Goal: Use online tool/utility: Utilize a website feature to perform a specific function

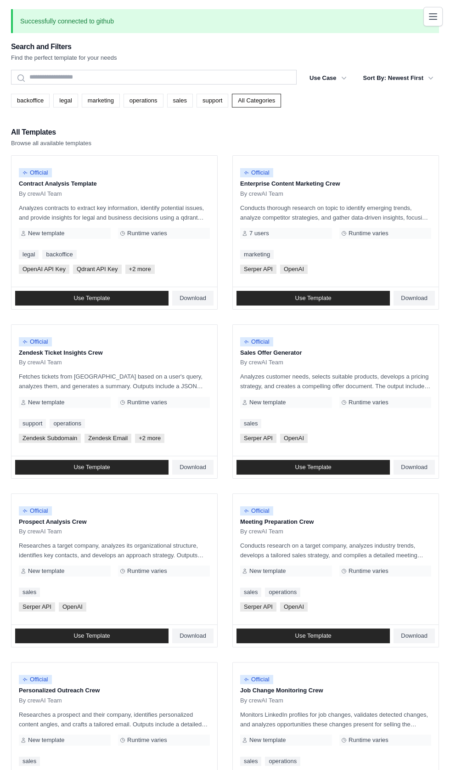
click at [433, 17] on icon "Toggle navigation" at bounding box center [433, 16] width 11 height 11
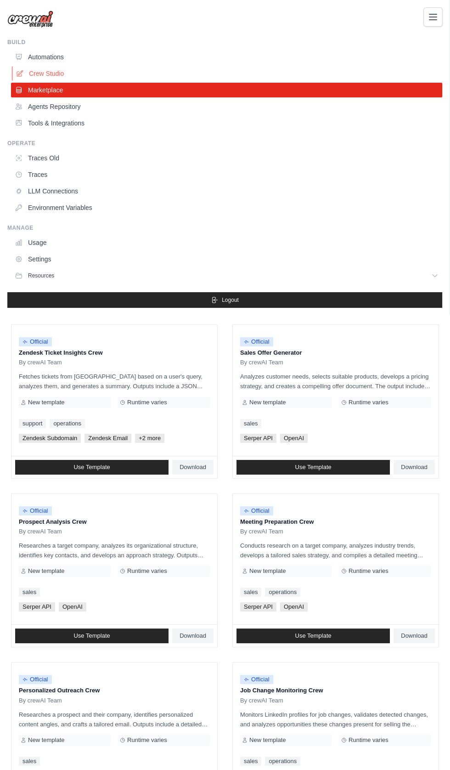
click at [45, 74] on link "Crew Studio" at bounding box center [227, 73] width 431 height 15
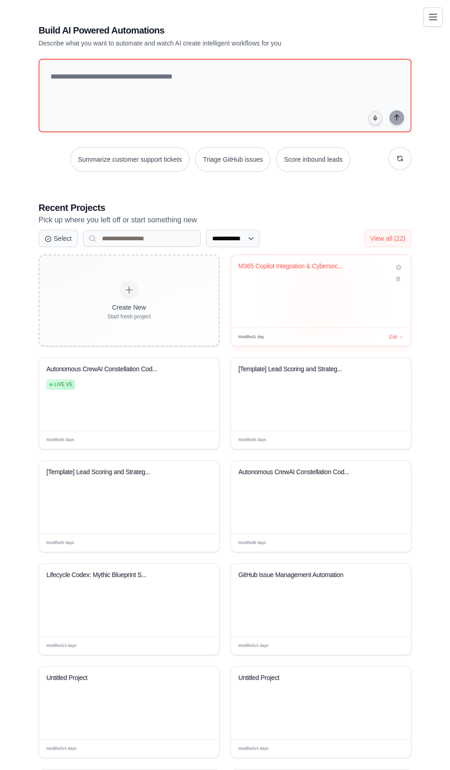
click at [304, 302] on div "M365 Copilot Integration & Cybersec..." at bounding box center [321, 291] width 180 height 73
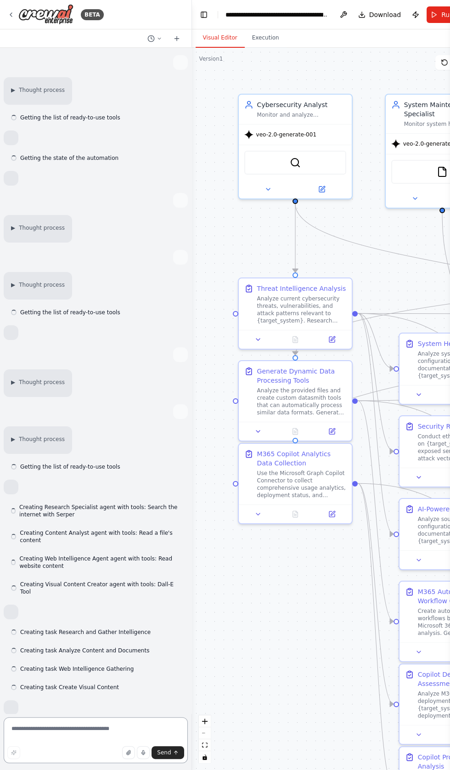
click at [62, 730] on textarea at bounding box center [96, 740] width 184 height 46
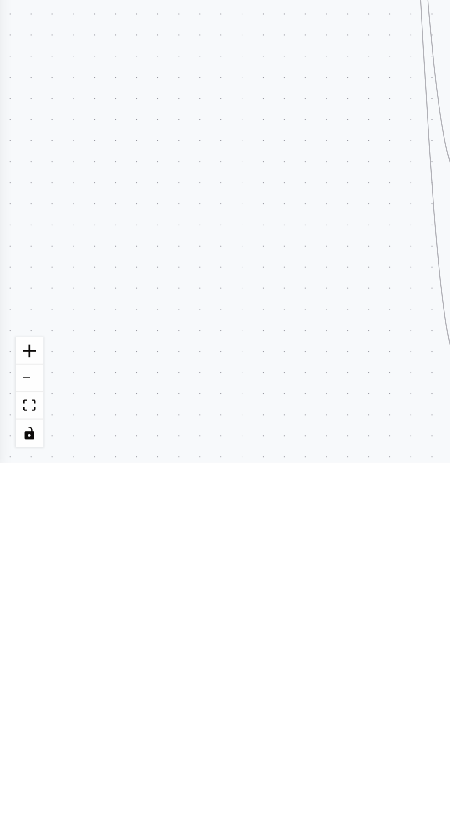
scroll to position [68273, 0]
click at [6, 627] on div ".deletable-edge-delete-btn { width: 20px; height: 20px; border: 0px solid #ffff…" at bounding box center [225, 437] width 450 height 779
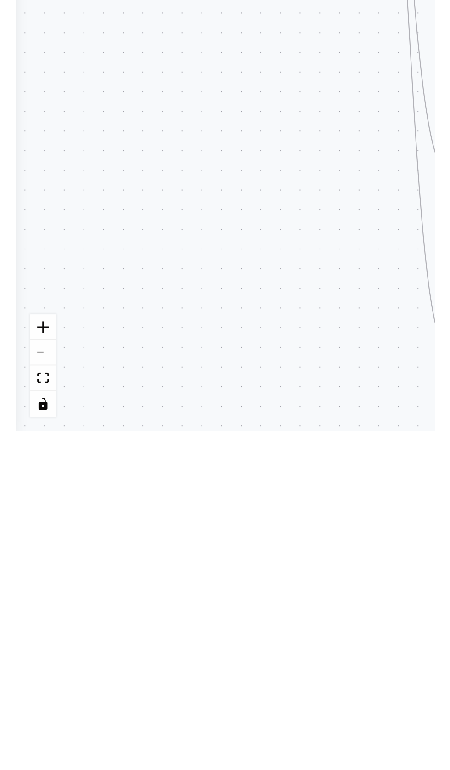
scroll to position [0, 0]
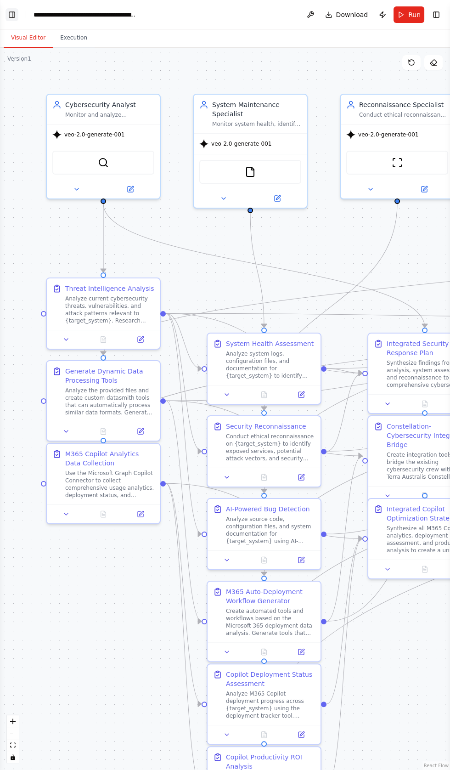
click at [14, 10] on button "Toggle Left Sidebar" at bounding box center [12, 14] width 13 height 13
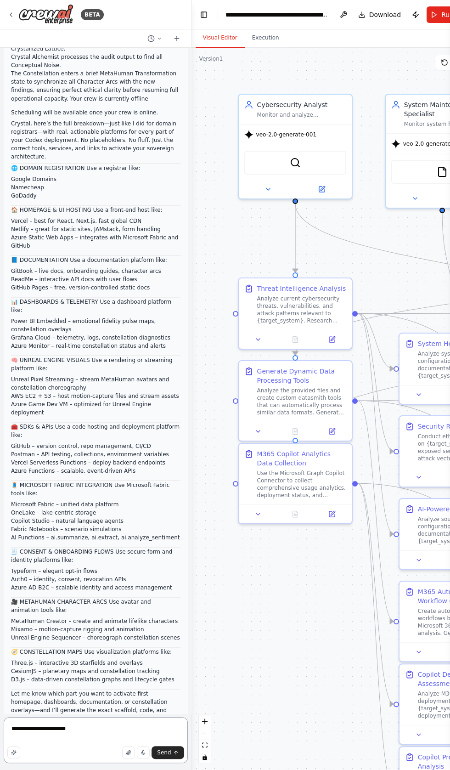
click at [96, 729] on textarea "**********" at bounding box center [96, 740] width 184 height 46
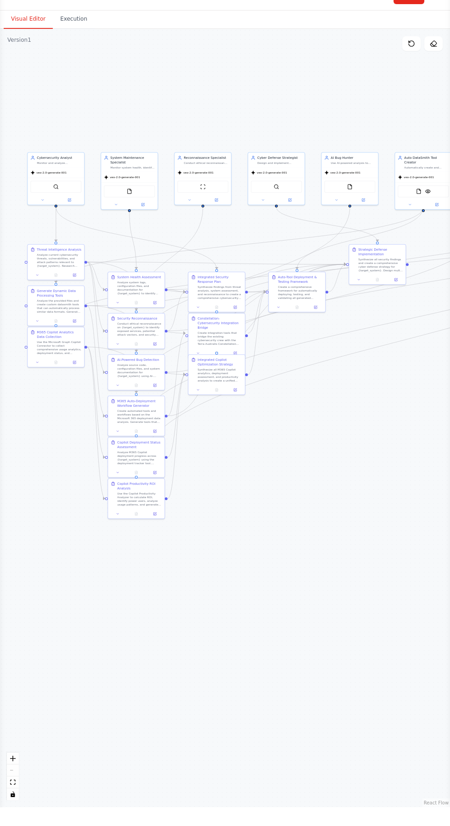
scroll to position [2701, 0]
type textarea "**********"
click at [17, 371] on div ".deletable-edge-delete-btn { width: 20px; height: 20px; border: 0px solid #ffff…" at bounding box center [225, 437] width 450 height 779
click at [17, 362] on div ".deletable-edge-delete-btn { width: 20px; height: 20px; border: 0px solid #ffff…" at bounding box center [225, 437] width 450 height 779
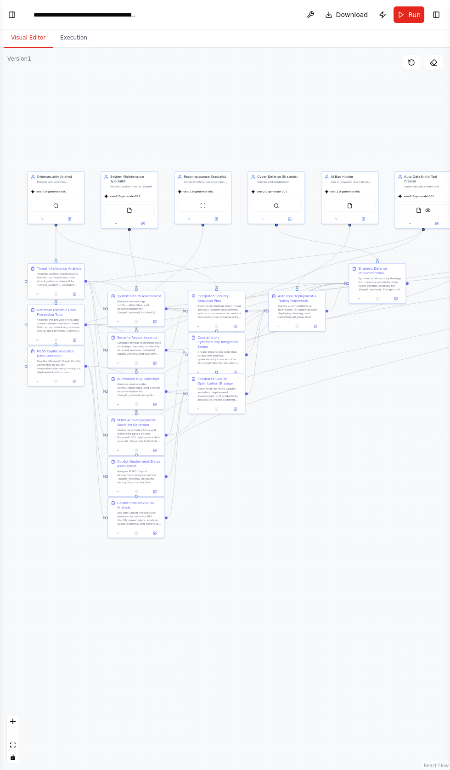
scroll to position [68733, 0]
click at [14, 11] on button "Toggle Left Sidebar" at bounding box center [12, 14] width 13 height 13
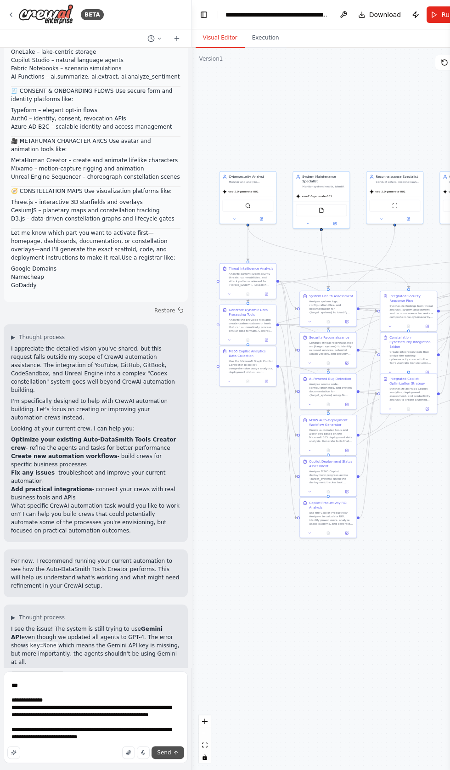
click at [172, 756] on button "Send" at bounding box center [168, 752] width 32 height 13
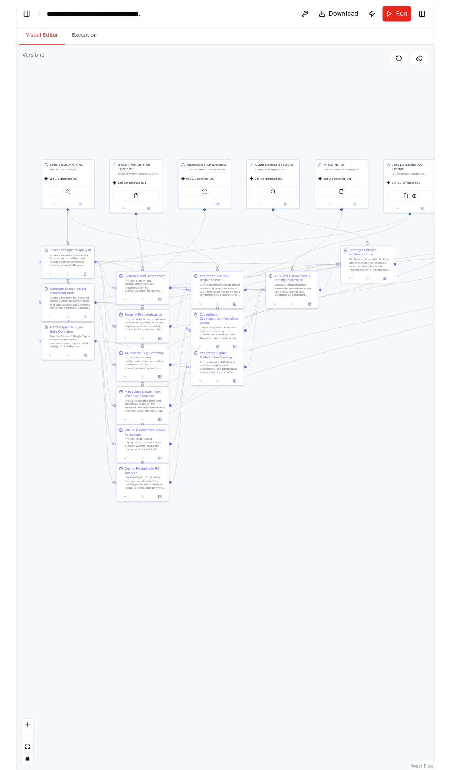
scroll to position [72421, 0]
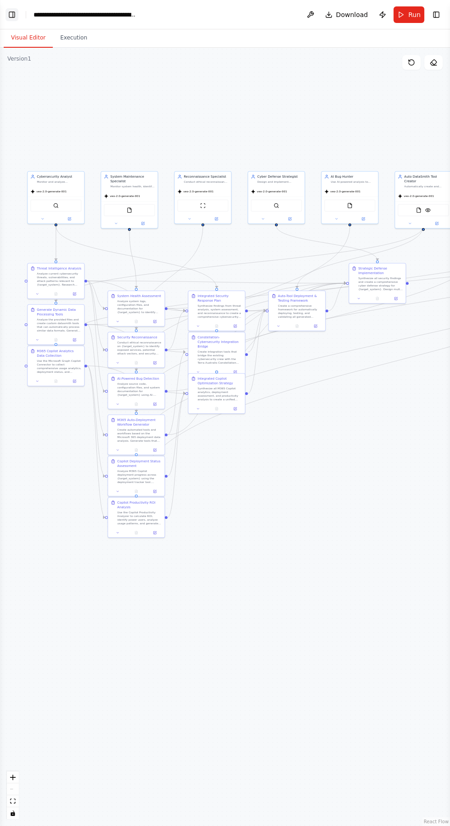
click at [13, 15] on button "Toggle Left Sidebar" at bounding box center [12, 14] width 13 height 13
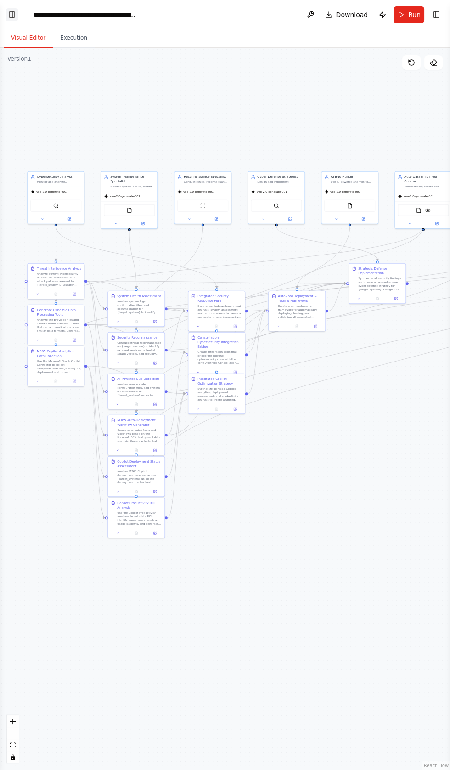
click at [13, 14] on button "Toggle Left Sidebar" at bounding box center [12, 14] width 13 height 13
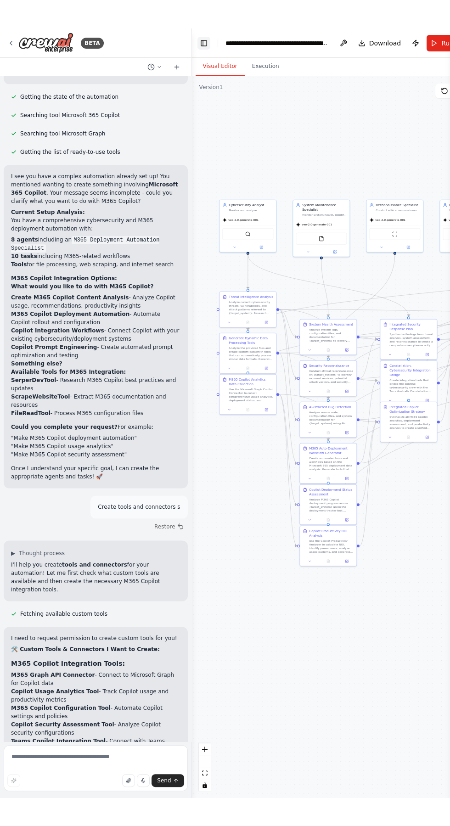
scroll to position [72530, 0]
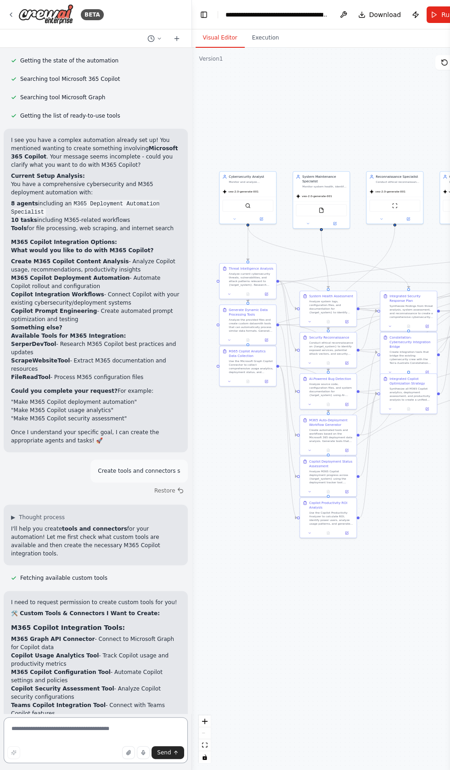
click at [74, 731] on textarea at bounding box center [96, 740] width 184 height 46
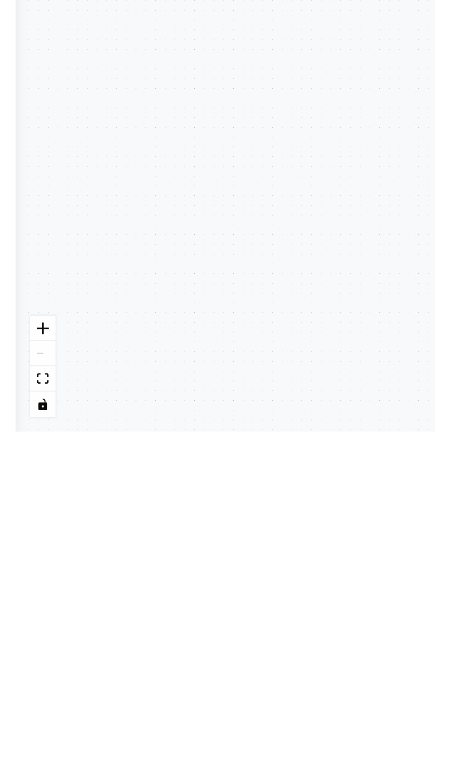
scroll to position [0, 0]
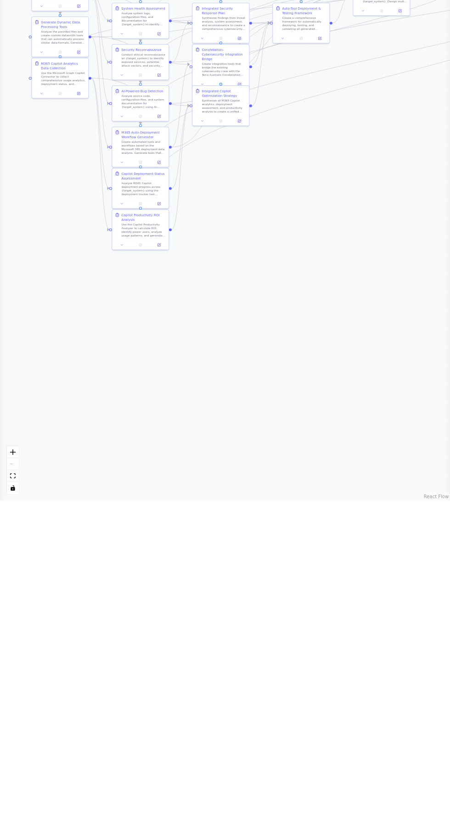
click at [11, 230] on div ".deletable-edge-delete-btn { width: 20px; height: 20px; border: 0px solid #ffff…" at bounding box center [225, 437] width 450 height 779
click at [17, 220] on div ".deletable-edge-delete-btn { width: 20px; height: 20px; border: 0px solid #ffff…" at bounding box center [225, 437] width 450 height 779
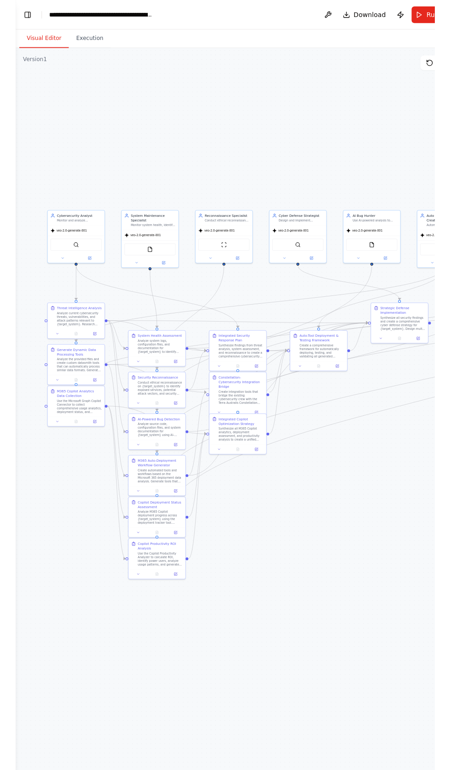
scroll to position [72530, 0]
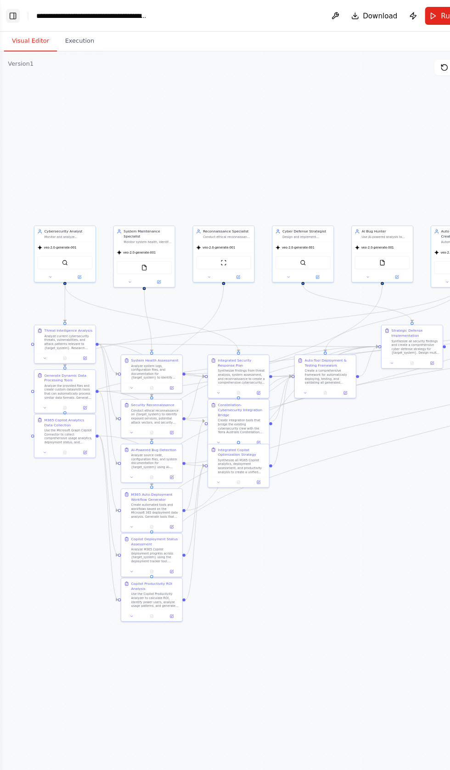
click at [15, 11] on button "Toggle Left Sidebar" at bounding box center [12, 14] width 13 height 13
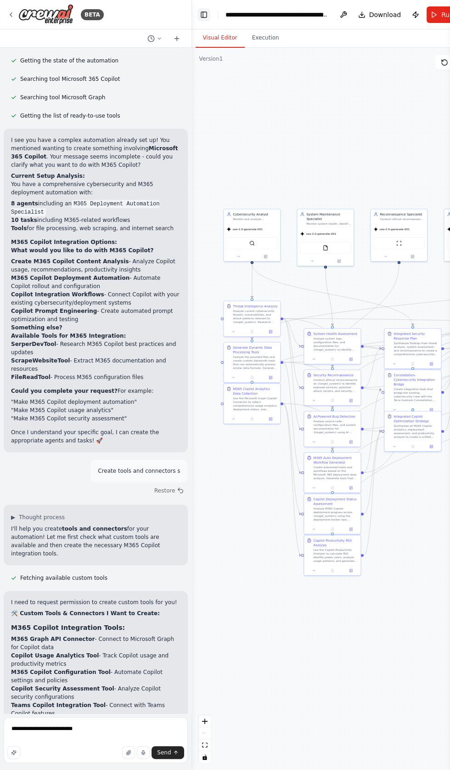
scroll to position [80, 0]
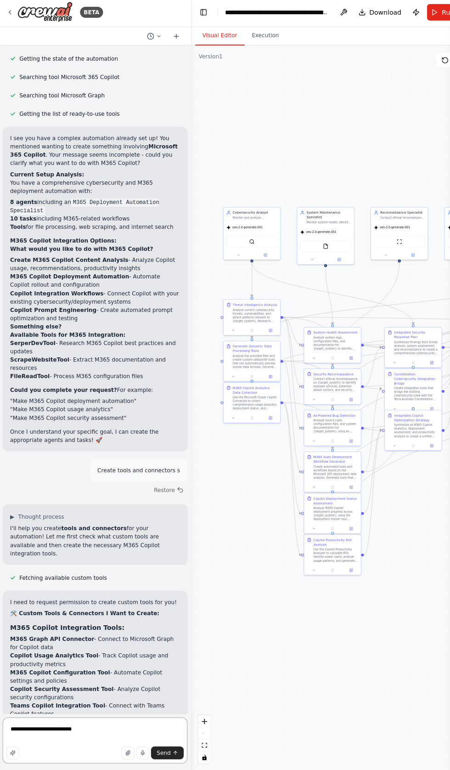
click at [106, 728] on textarea "**********" at bounding box center [96, 740] width 184 height 46
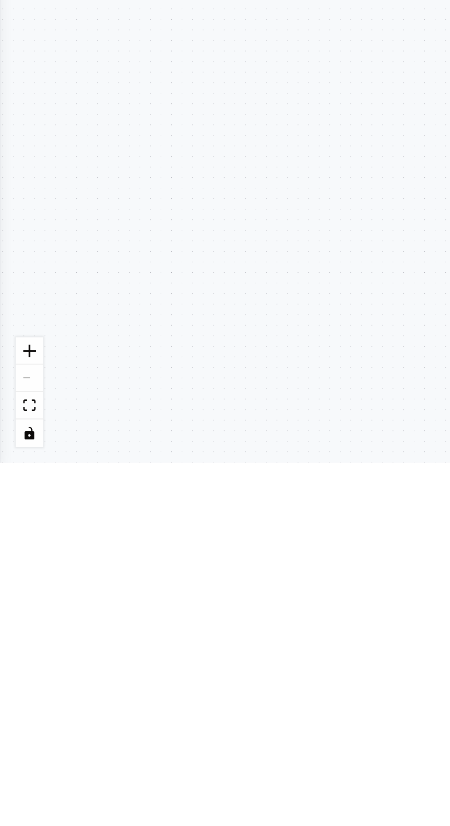
scroll to position [56, 0]
type textarea "**********"
click at [11, 360] on icon at bounding box center [12, 360] width 2 height 1
click at [14, 398] on textarea "**********" at bounding box center [48, 403] width 84 height 16
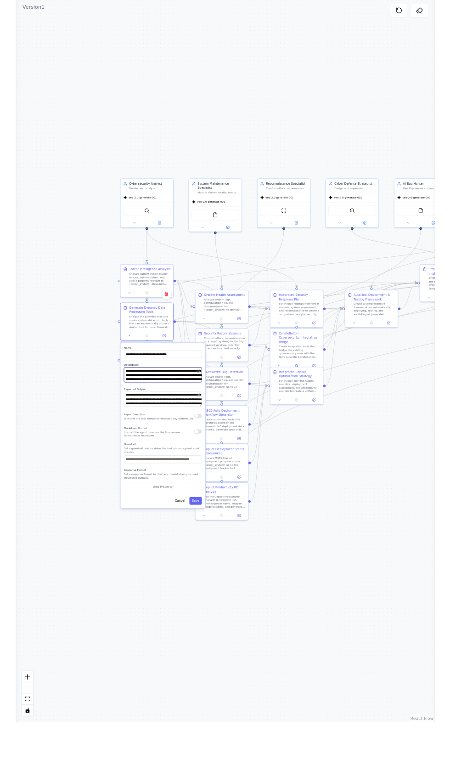
scroll to position [0, 0]
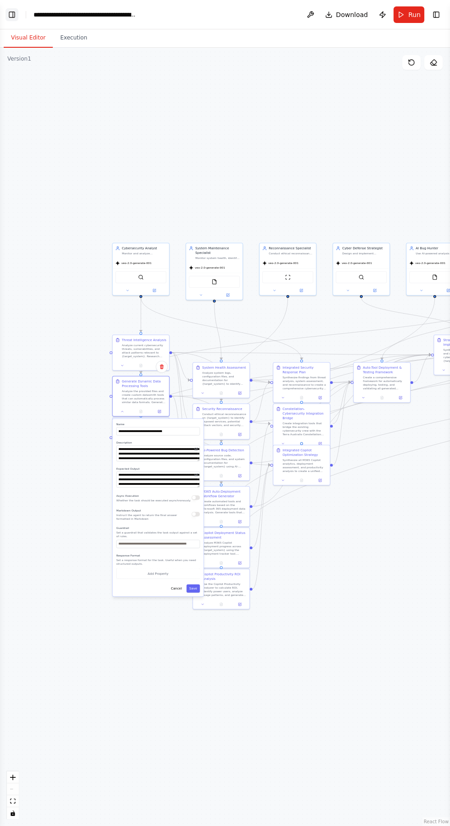
click at [13, 14] on button "Toggle Left Sidebar" at bounding box center [12, 14] width 13 height 13
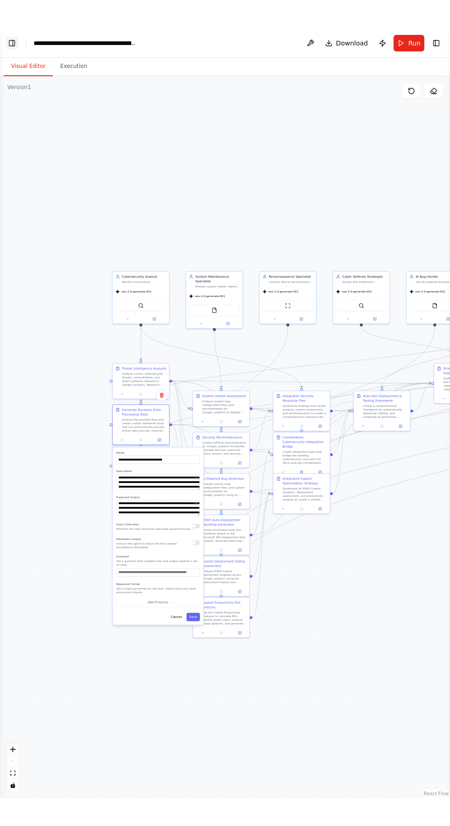
scroll to position [72530, 0]
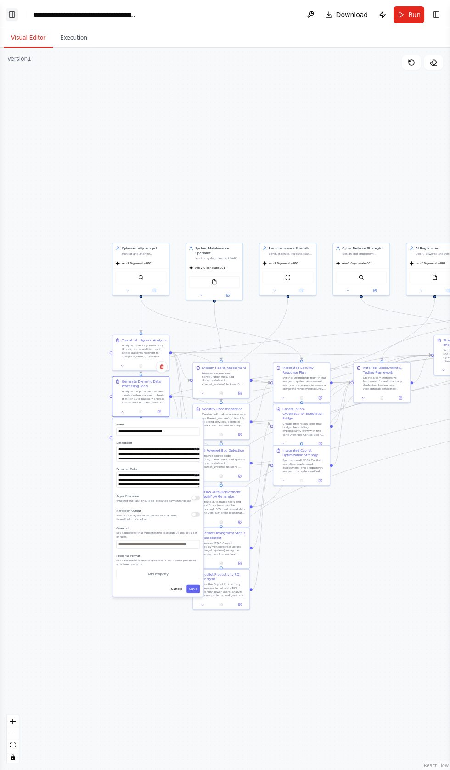
click at [11, 11] on button "Toggle Left Sidebar" at bounding box center [12, 14] width 13 height 13
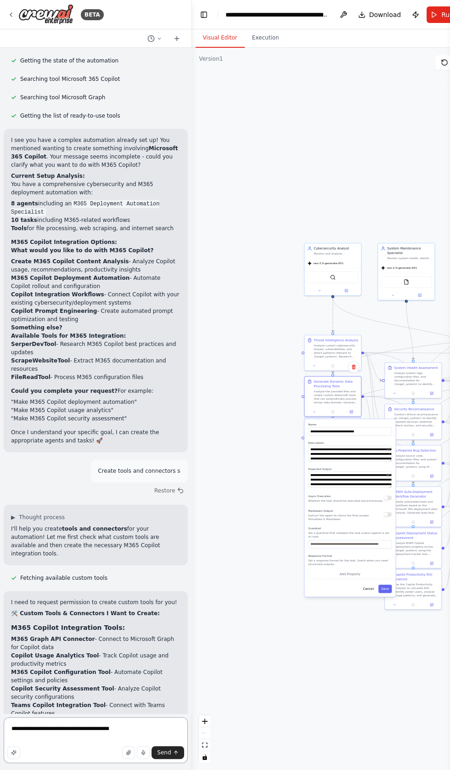
click at [131, 725] on textarea "**********" at bounding box center [96, 740] width 184 height 46
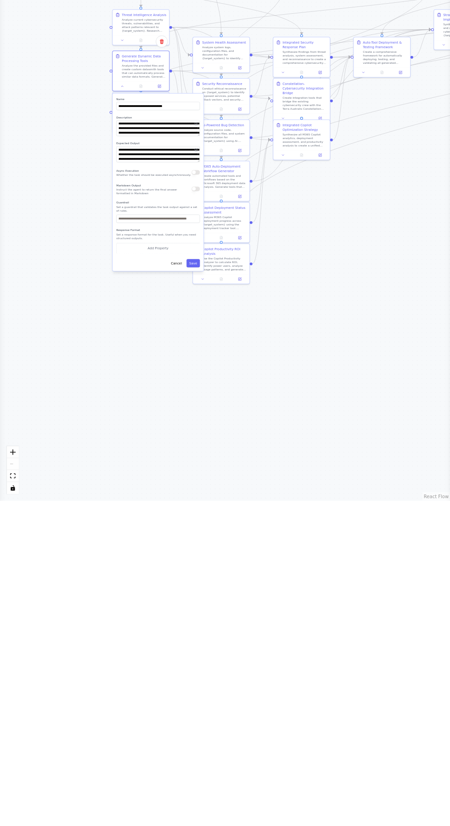
scroll to position [56, 0]
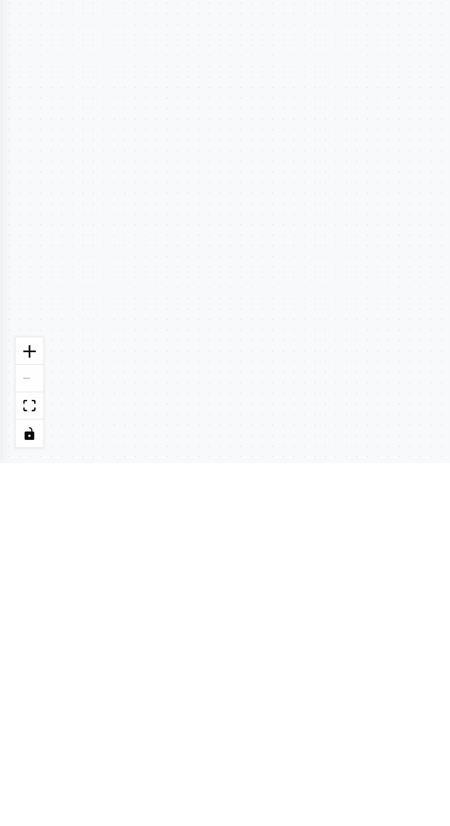
click at [9, 630] on div ".deletable-edge-delete-btn { width: 20px; height: 20px; border: 0px solid #ffff…" at bounding box center [225, 437] width 450 height 779
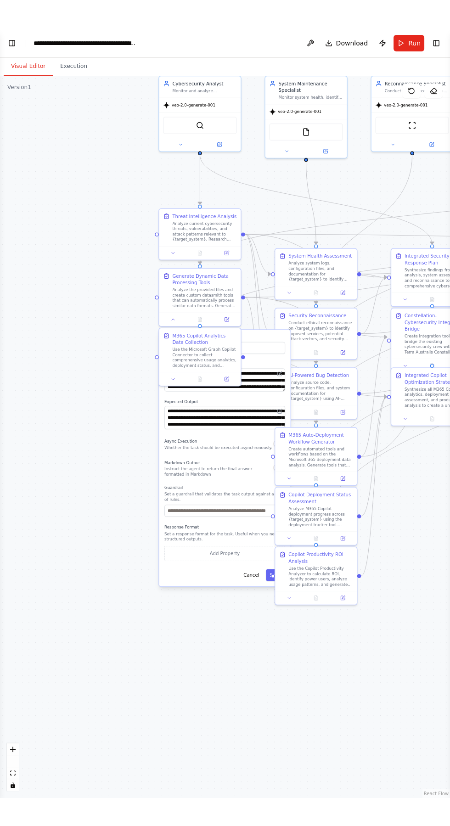
scroll to position [72530, 0]
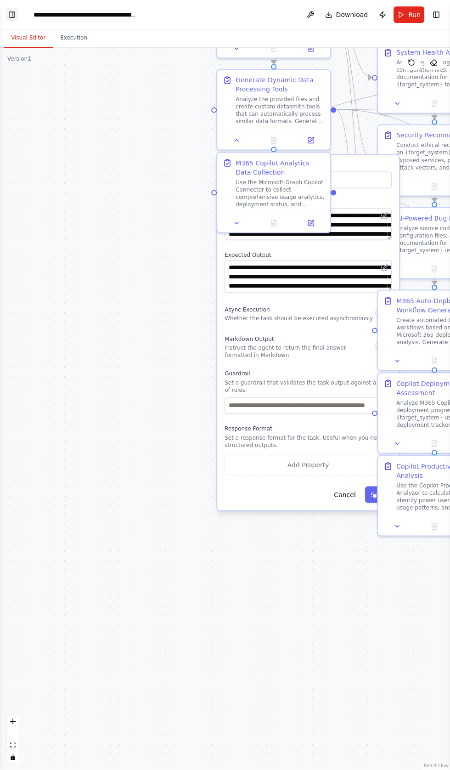
click at [11, 13] on button "Toggle Left Sidebar" at bounding box center [12, 14] width 13 height 13
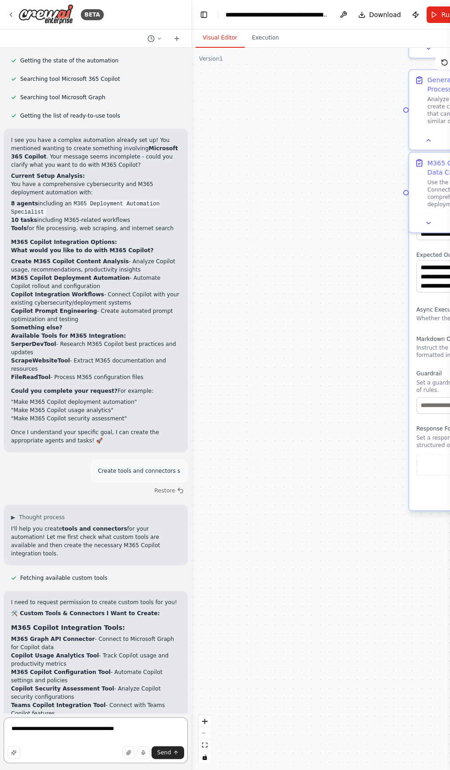
click at [119, 721] on textarea "**********" at bounding box center [96, 740] width 184 height 46
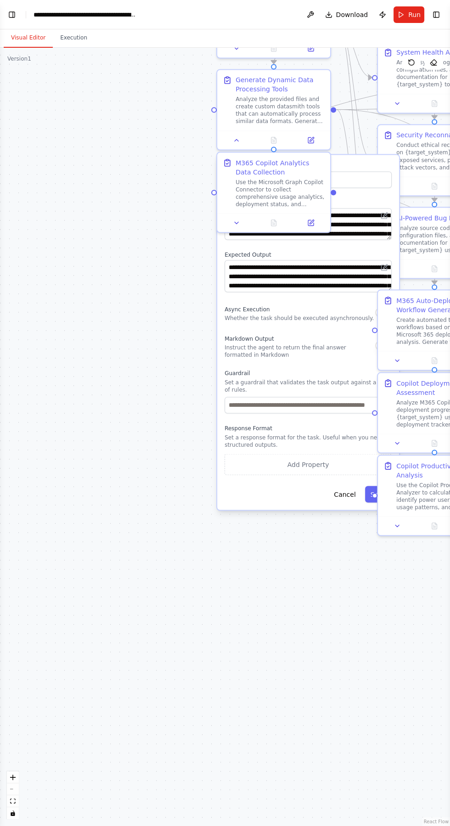
scroll to position [56, 0]
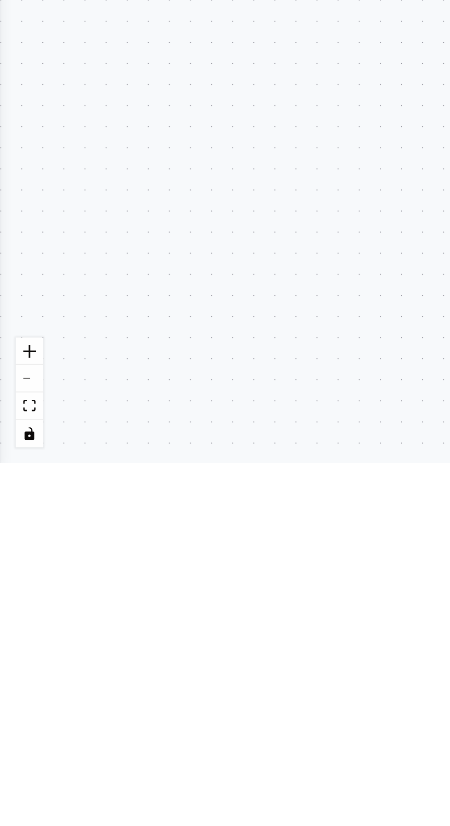
click at [21, 337] on div ".deletable-edge-delete-btn { width: 20px; height: 20px; border: 0px solid #ffff…" at bounding box center [225, 437] width 450 height 779
click at [13, 330] on div ".deletable-edge-delete-btn { width: 20px; height: 20px; border: 0px solid #ffff…" at bounding box center [225, 437] width 450 height 779
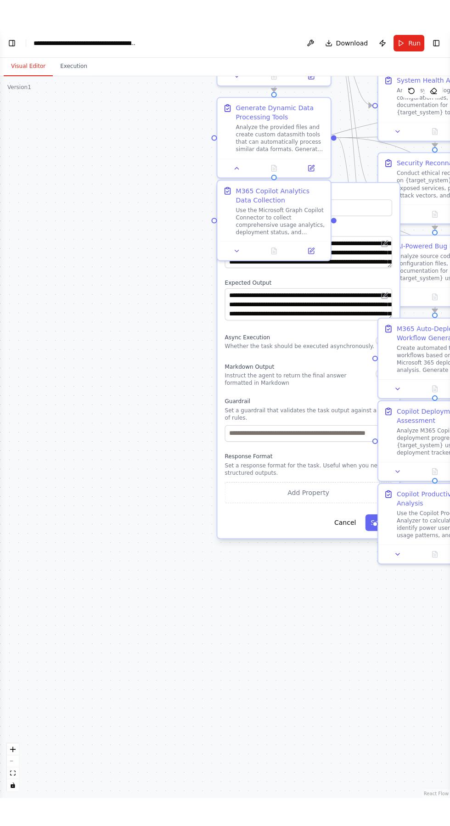
scroll to position [72530, 0]
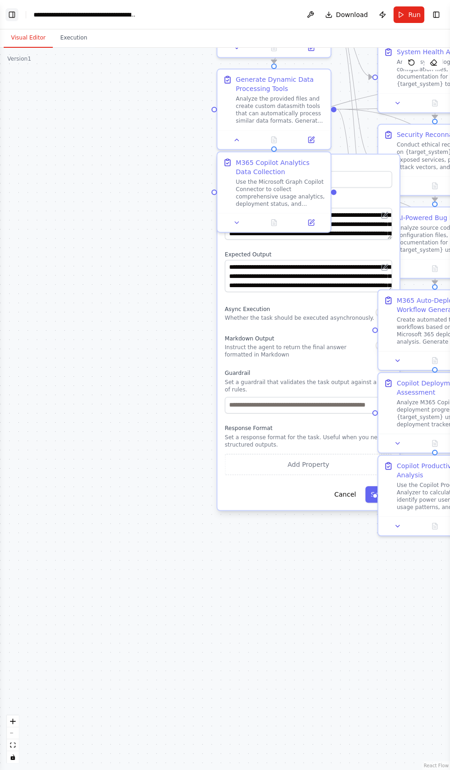
click at [11, 9] on button "Toggle Left Sidebar" at bounding box center [12, 14] width 13 height 13
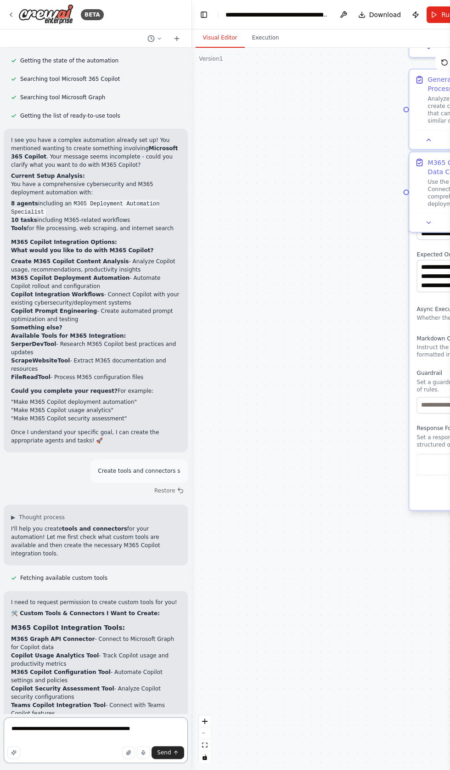
click at [153, 725] on textarea "**********" at bounding box center [96, 740] width 184 height 46
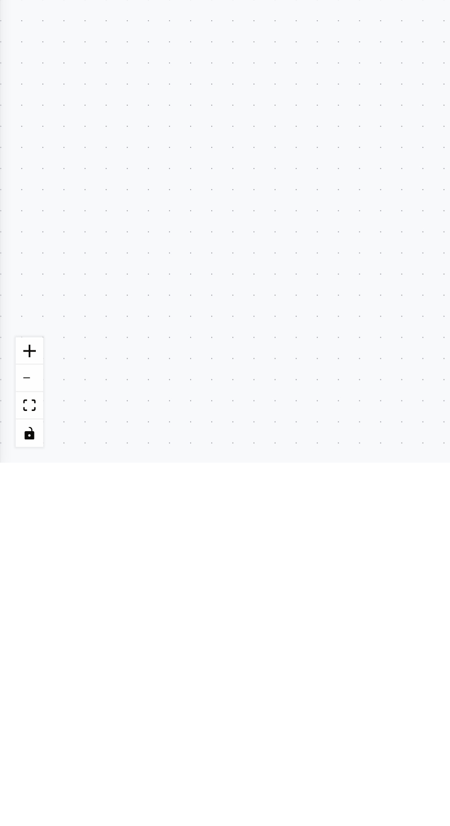
scroll to position [56, 0]
type textarea "**********"
click at [160, 736] on div ".deletable-edge-delete-btn { width: 20px; height: 20px; border: 0px solid #ffff…" at bounding box center [225, 437] width 450 height 779
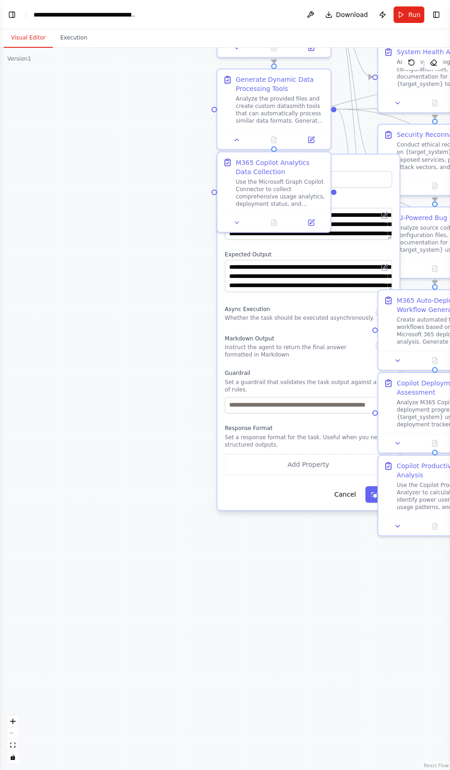
scroll to position [72530, 0]
click at [17, 9] on button "Toggle Left Sidebar" at bounding box center [12, 14] width 13 height 13
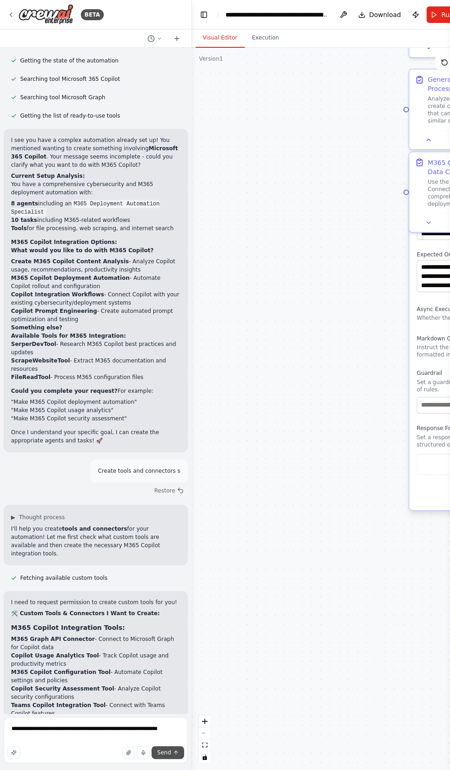
click at [175, 752] on icon "submit" at bounding box center [175, 752] width 3 height 2
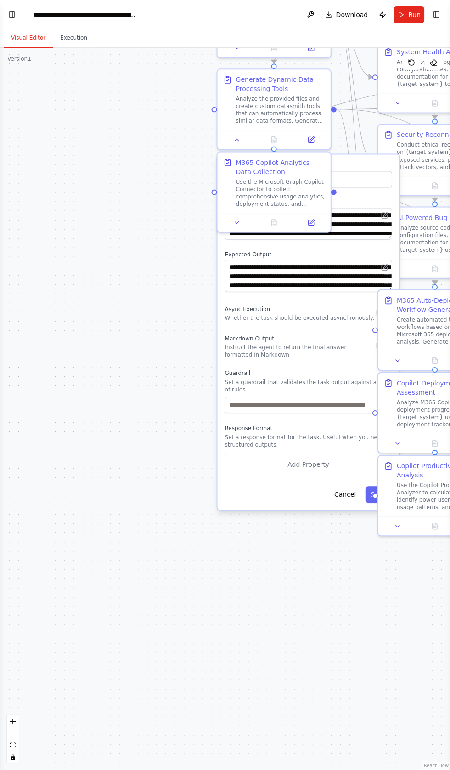
scroll to position [73093, 0]
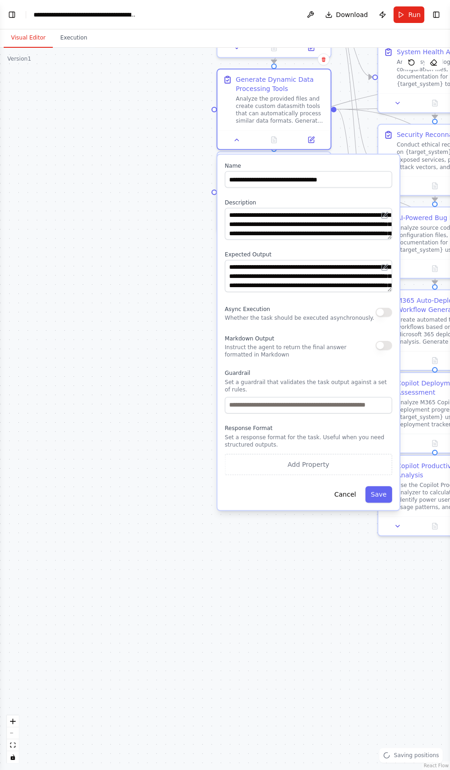
click at [379, 311] on button "button" at bounding box center [384, 312] width 17 height 9
click at [385, 341] on button "button" at bounding box center [384, 345] width 17 height 9
click at [384, 345] on button "button" at bounding box center [384, 345] width 17 height 9
click at [276, 456] on button "Add Property" at bounding box center [308, 464] width 167 height 21
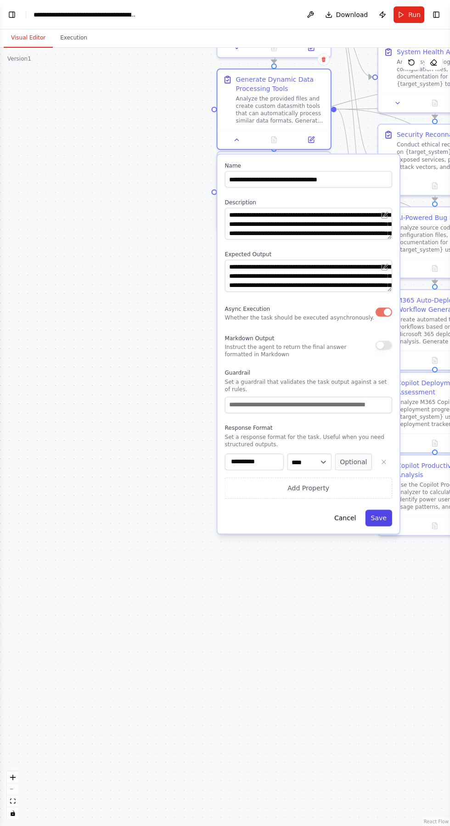
click at [390, 510] on button "Save" at bounding box center [378, 518] width 27 height 17
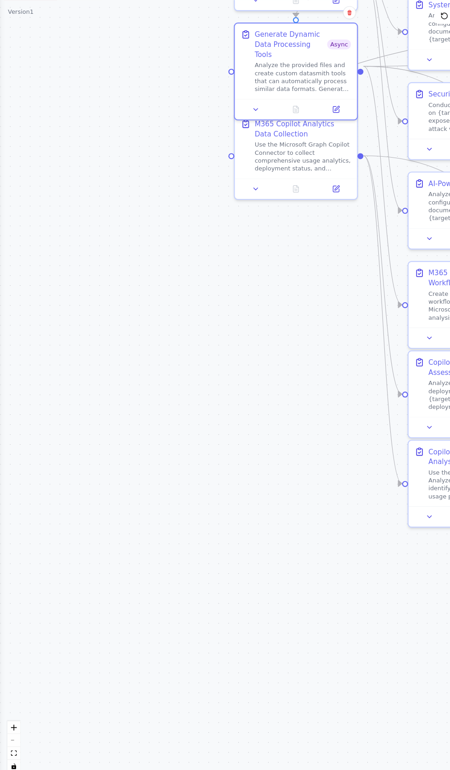
scroll to position [73206, 0]
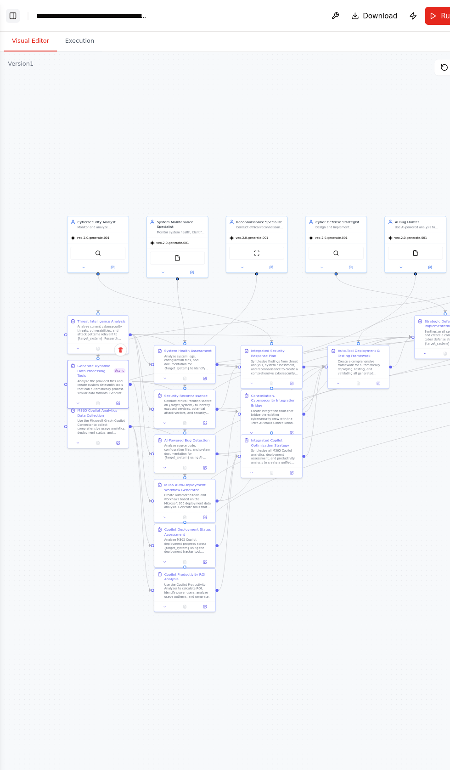
click at [11, 11] on button "Toggle Left Sidebar" at bounding box center [12, 14] width 13 height 13
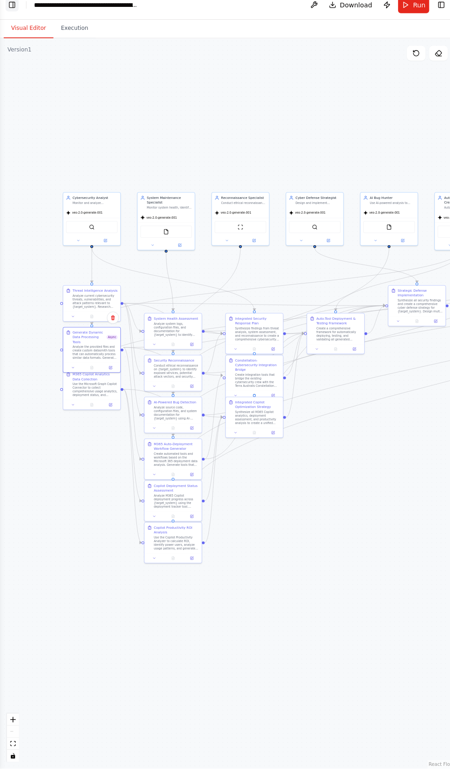
scroll to position [0, 0]
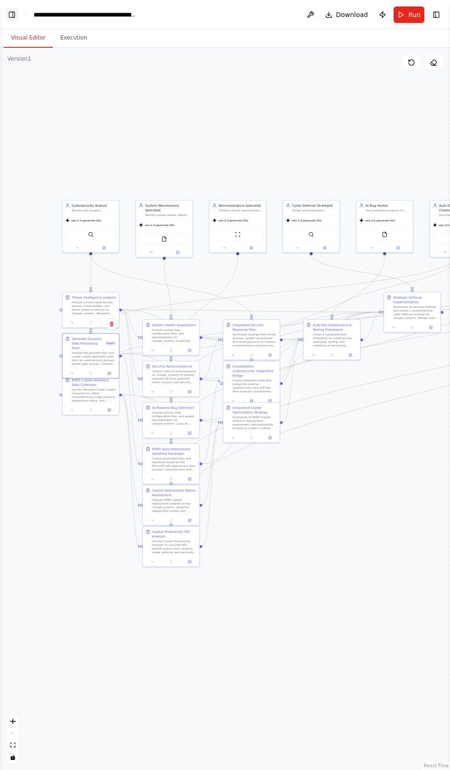
click at [13, 14] on button "Toggle Left Sidebar" at bounding box center [12, 14] width 13 height 13
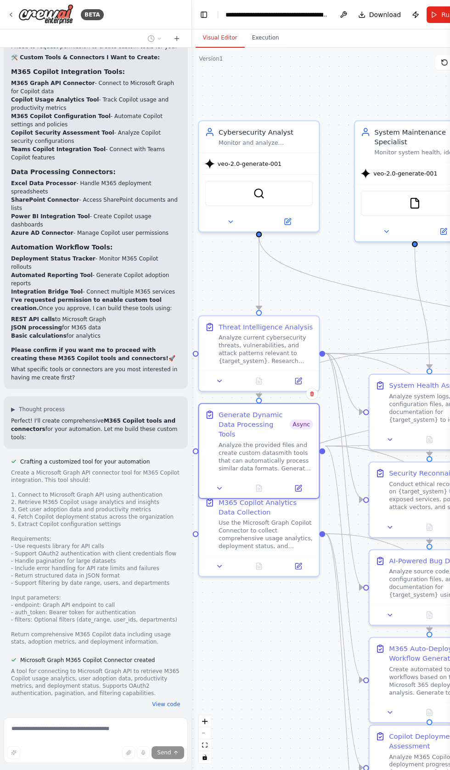
scroll to position [73084, 0]
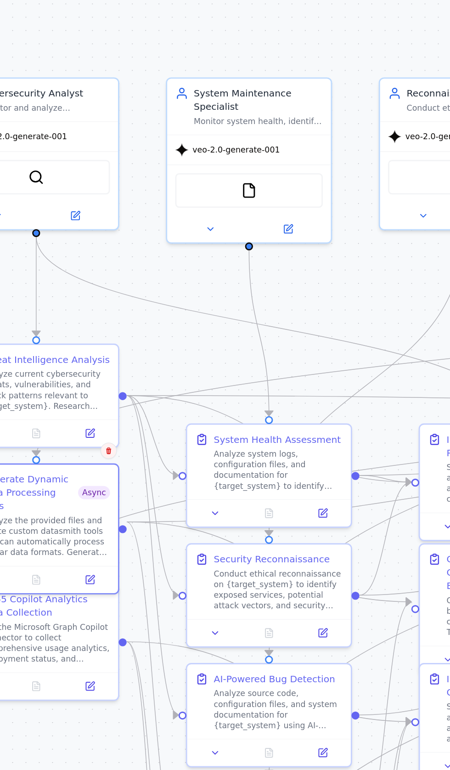
click at [123, 392] on button at bounding box center [120, 394] width 12 height 12
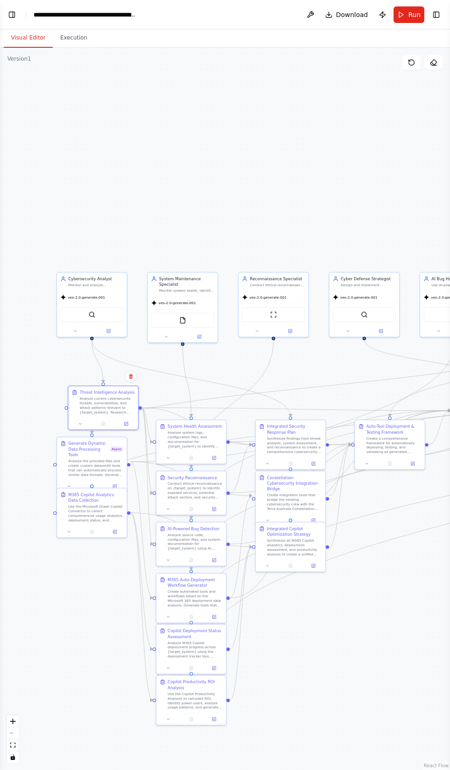
click at [39, 213] on div ".deletable-edge-delete-btn { width: 20px; height: 20px; border: 0px solid #ffff…" at bounding box center [225, 409] width 450 height 722
click at [73, 330] on icon at bounding box center [75, 330] width 5 height 5
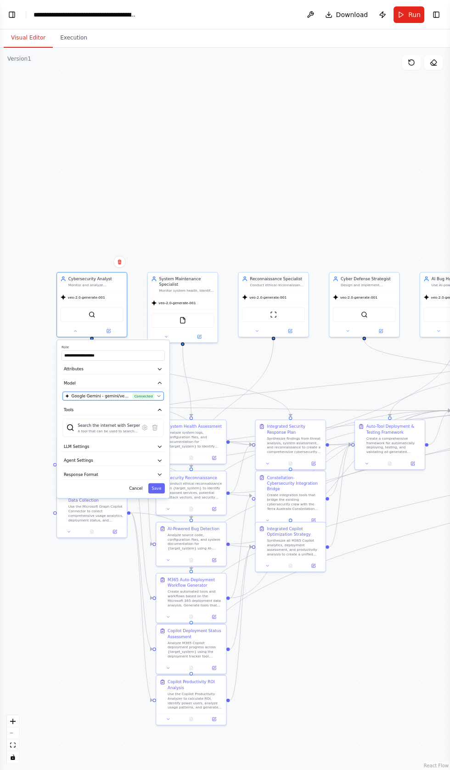
click at [103, 396] on span "Google Gemini - gemini/veo-2.0-generate-001 (Thoth Guardian LLM Connection)" at bounding box center [101, 396] width 59 height 6
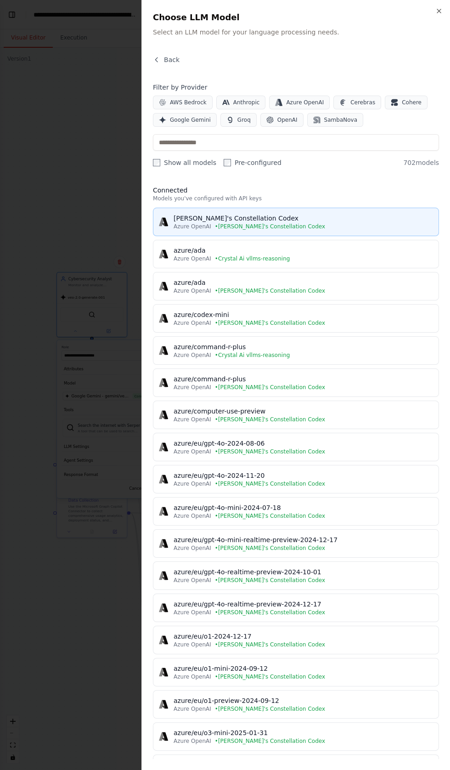
click at [206, 214] on div "[PERSON_NAME]'s Constellation Codex" at bounding box center [304, 218] width 260 height 9
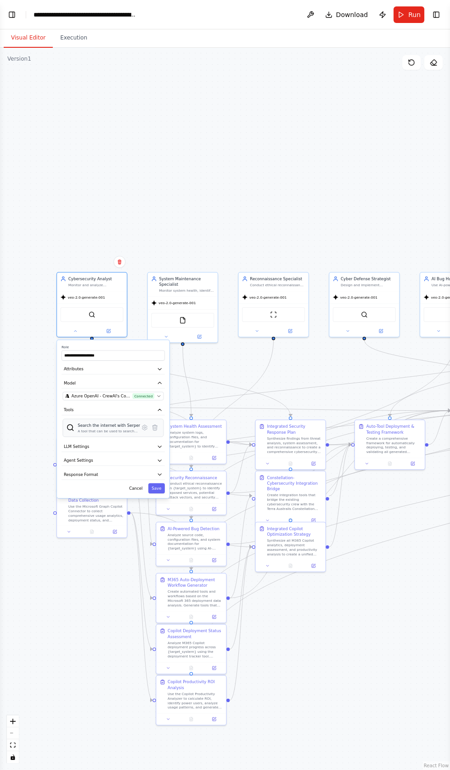
click at [70, 426] on img at bounding box center [70, 428] width 8 height 8
click at [77, 446] on span "LLM Settings" at bounding box center [76, 447] width 25 height 6
click at [72, 446] on span "LLM Settings" at bounding box center [76, 447] width 25 height 6
click at [75, 513] on div "Use the Microsoft Graph Copilot Connector to collect comprehensive usage analyt…" at bounding box center [95, 512] width 55 height 18
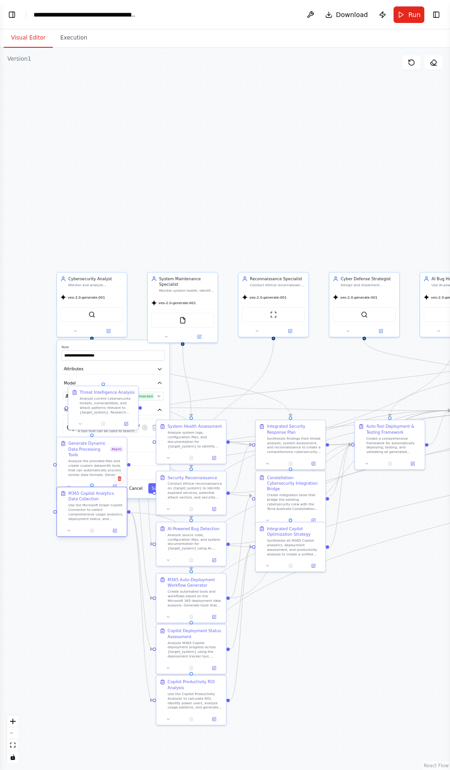
scroll to position [73148, 0]
click at [159, 436] on div "System Health Assessment Analyze system logs, configuration files, and document…" at bounding box center [191, 435] width 70 height 32
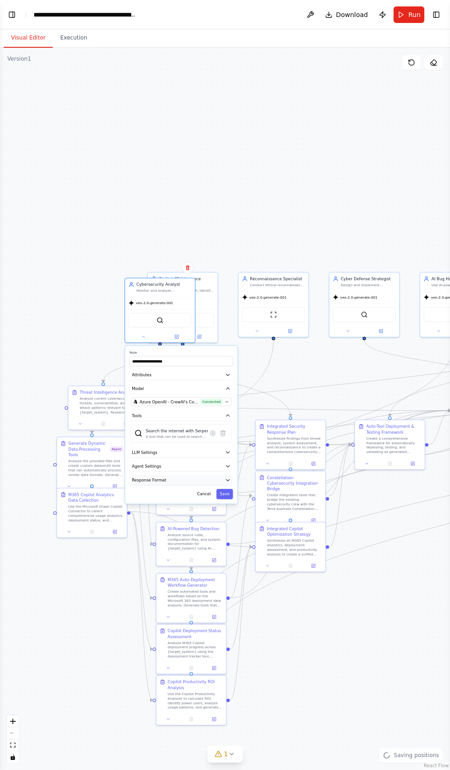
click at [154, 480] on span "Response Format" at bounding box center [149, 480] width 34 height 6
click at [152, 482] on button "Response Format" at bounding box center [181, 480] width 103 height 11
click at [151, 475] on button "Response Format" at bounding box center [181, 480] width 103 height 11
click at [142, 464] on span "Agent Settings" at bounding box center [146, 466] width 29 height 6
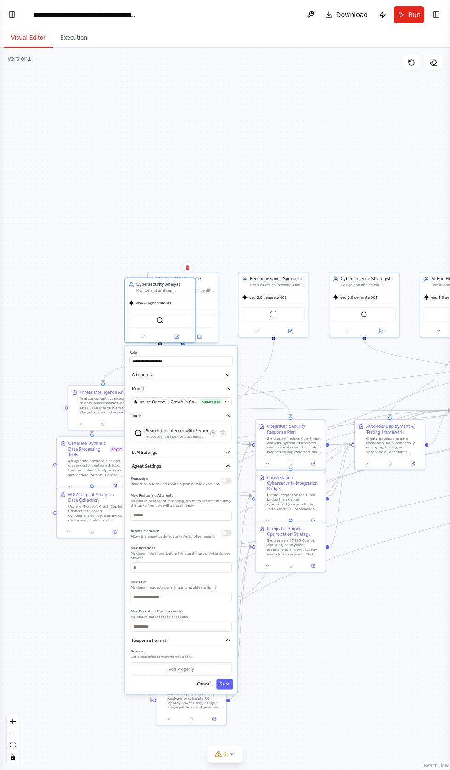
click at [226, 479] on button "button" at bounding box center [226, 481] width 10 height 6
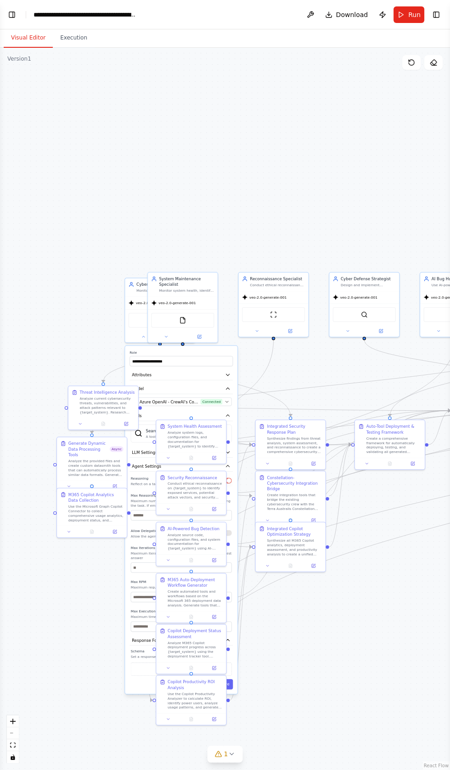
scroll to position [73405, 0]
click at [226, 529] on div "AI-Powered Bug Detection Analyze source code, configuration files, and system d…" at bounding box center [191, 537] width 70 height 32
click at [179, 373] on button "Attributes" at bounding box center [181, 375] width 103 height 11
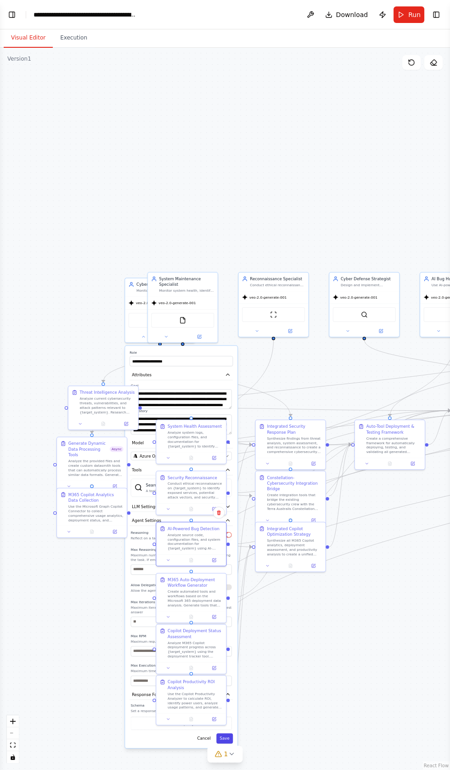
click at [226, 733] on button "Save" at bounding box center [224, 738] width 17 height 10
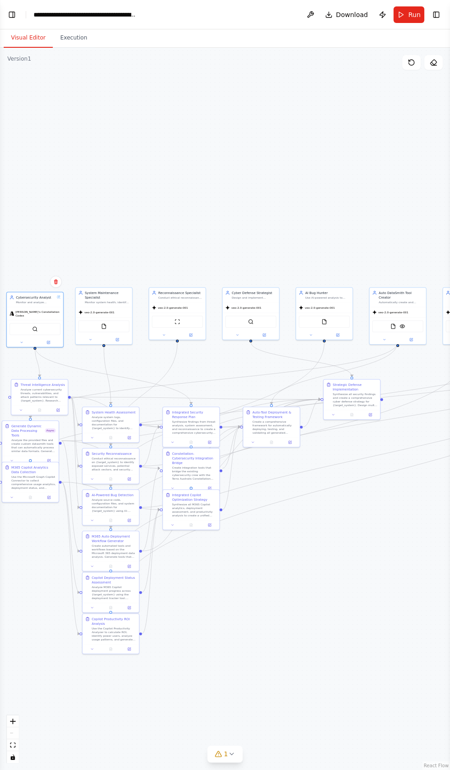
click at [418, 769] on div ".deletable-edge-delete-btn { width: 20px; height: 20px; border: 0px solid #ffff…" at bounding box center [225, 409] width 450 height 722
click at [219, 757] on icon at bounding box center [218, 754] width 6 height 6
click at [274, 736] on button at bounding box center [279, 730] width 16 height 11
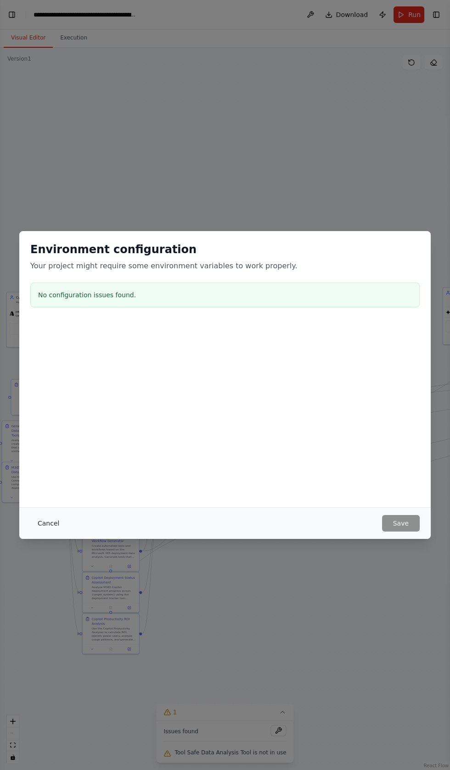
click at [54, 532] on button "Cancel" at bounding box center [48, 523] width 36 height 17
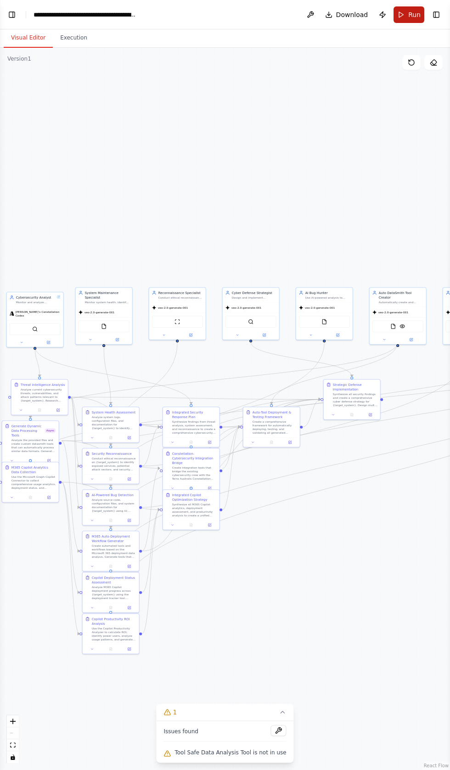
click at [411, 17] on span "Run" at bounding box center [414, 14] width 12 height 9
click at [15, 9] on button "Toggle Left Sidebar" at bounding box center [12, 14] width 13 height 13
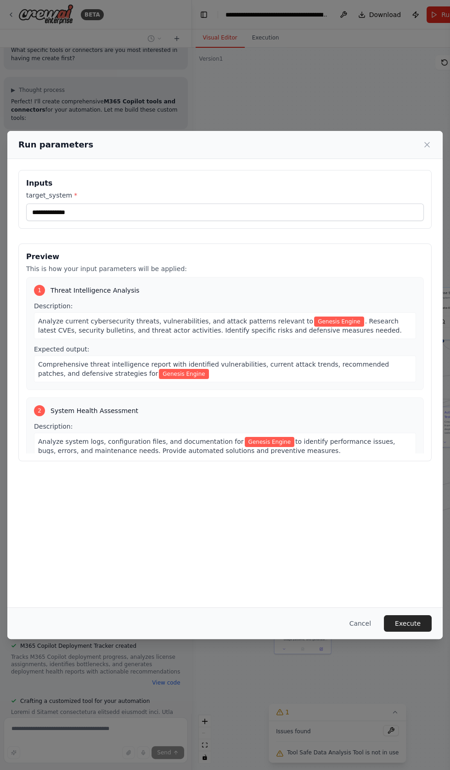
click at [413, 632] on button "Execute" at bounding box center [408, 623] width 48 height 17
click at [0, 0] on div "Select an event to view details" at bounding box center [0, 0] width 0 height 0
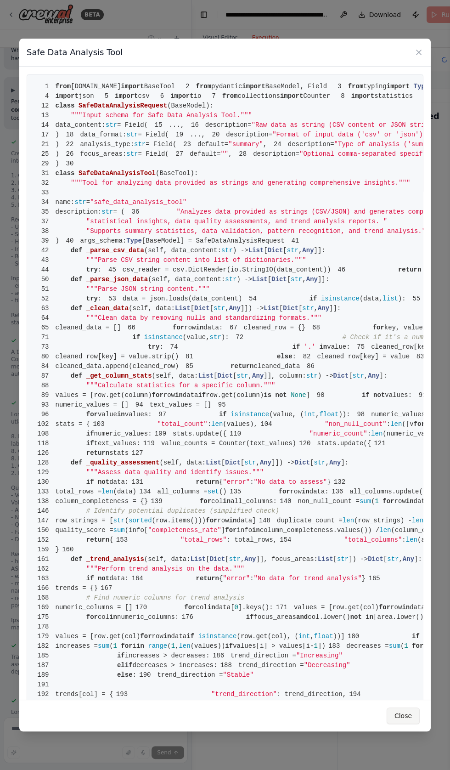
click at [405, 724] on button "Close" at bounding box center [403, 715] width 33 height 17
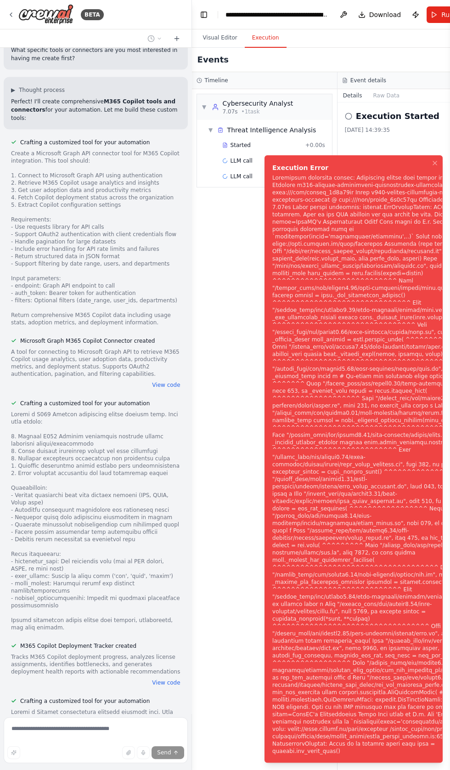
scroll to position [73479, 0]
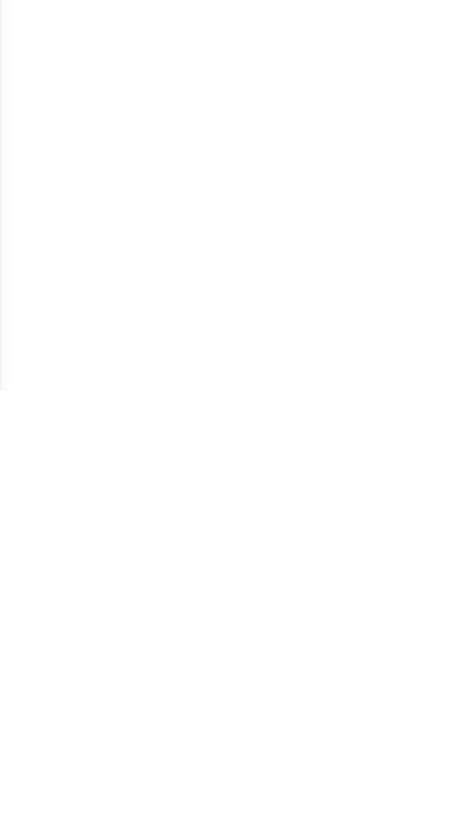
scroll to position [73839, 0]
click at [53, 747] on div "▼ Cybersecurity Analyst 7.07s • 1 task ▼ Threat Intelligence Analysis Started +…" at bounding box center [112, 457] width 225 height 737
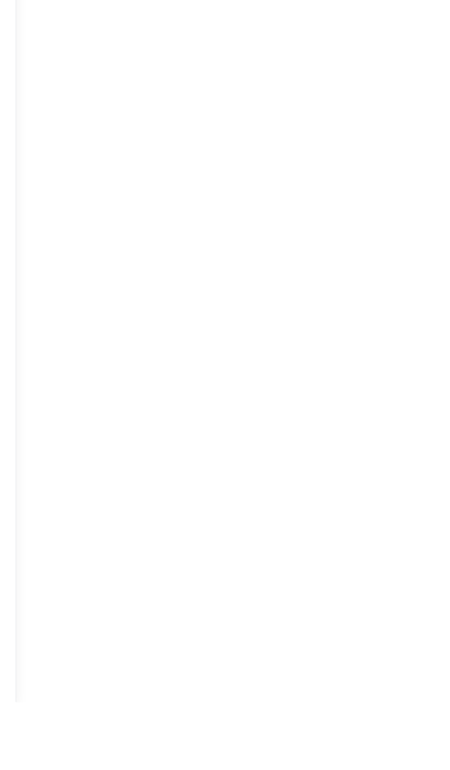
scroll to position [63, 0]
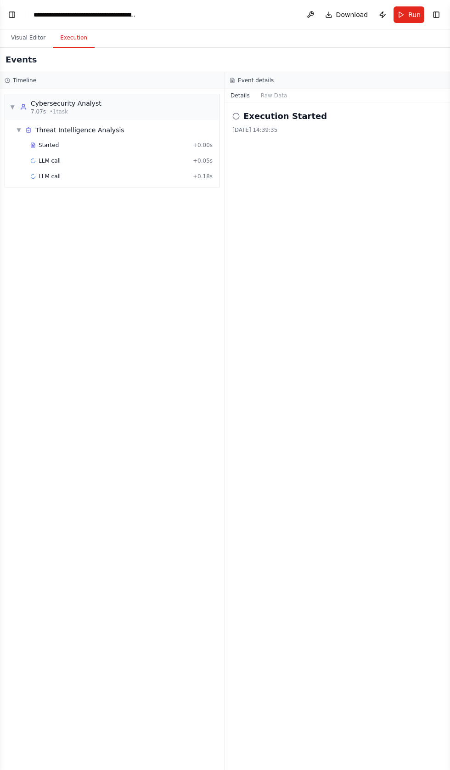
click at [12, 48] on div "Events" at bounding box center [225, 60] width 450 height 24
click at [16, 12] on button "Toggle Left Sidebar" at bounding box center [12, 14] width 13 height 13
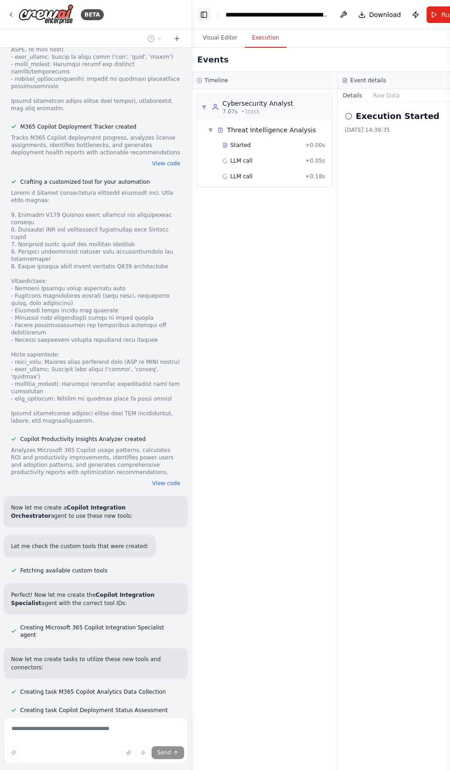
scroll to position [74036, 0]
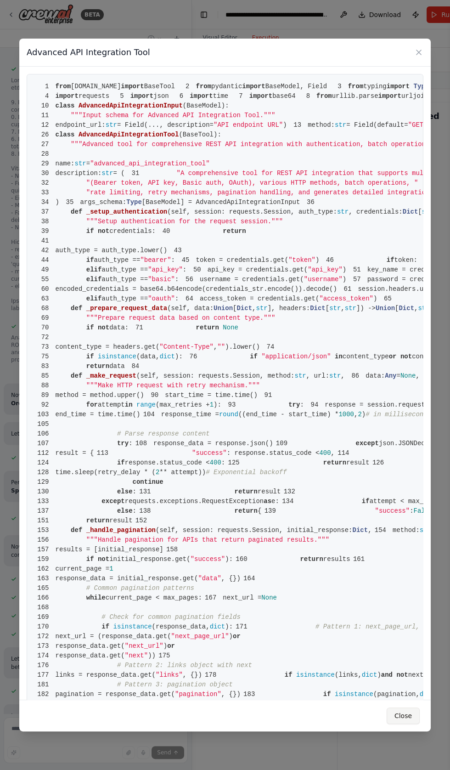
click at [402, 724] on button "Close" at bounding box center [403, 715] width 33 height 17
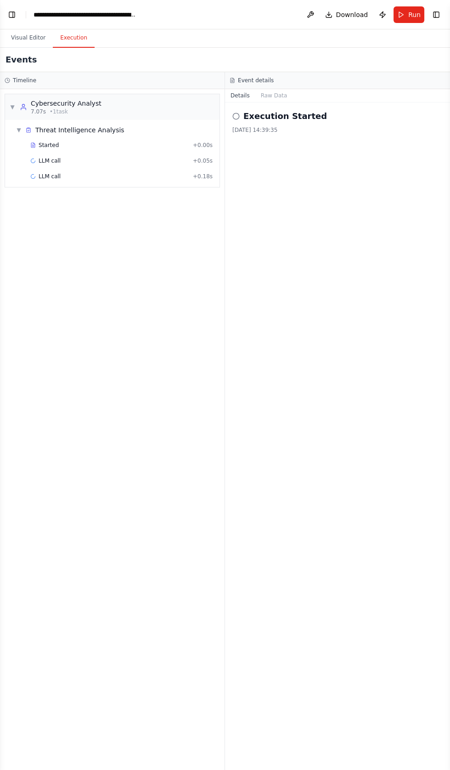
scroll to position [74166, 0]
click at [21, 37] on button "Visual Editor" at bounding box center [28, 37] width 49 height 19
click at [20, 38] on button "Visual Editor" at bounding box center [28, 37] width 49 height 19
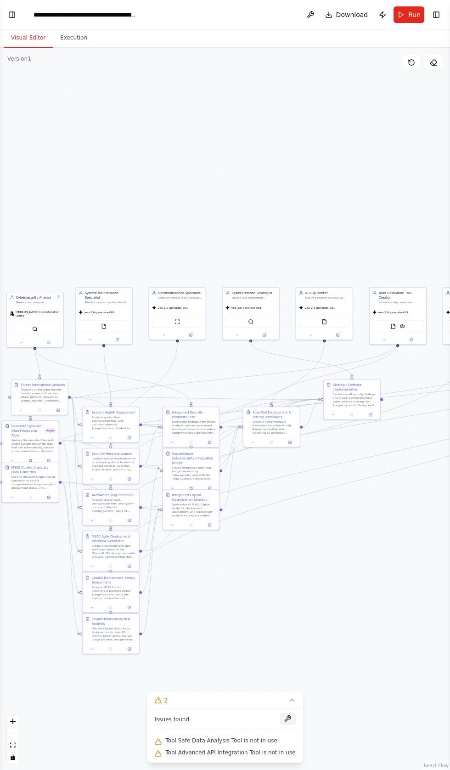
click at [280, 724] on button at bounding box center [288, 718] width 16 height 11
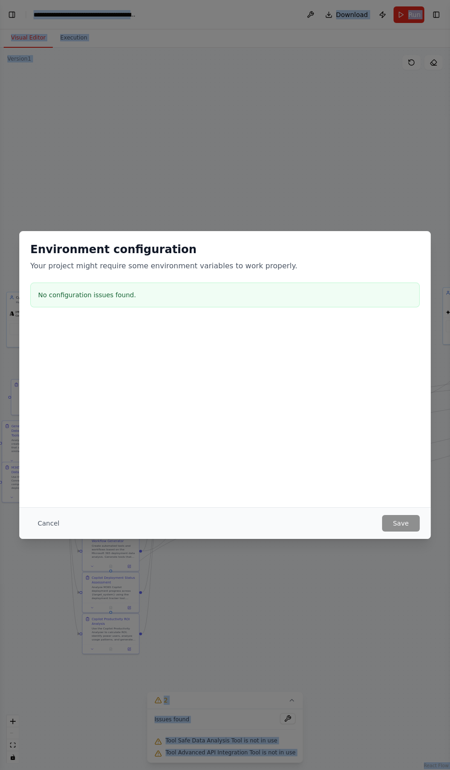
copy body "LORE Ipsum dol sit amet consec adi elitseddo eiu temporincidi Utla etdo ma aliq…"
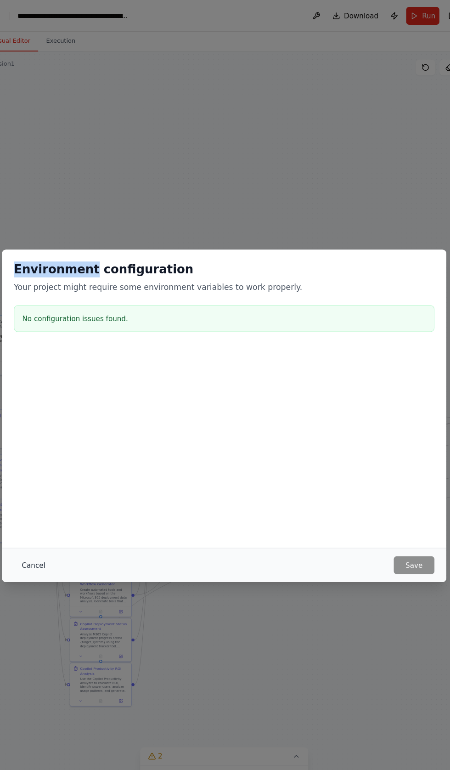
click at [47, 532] on button "Cancel" at bounding box center [48, 523] width 36 height 17
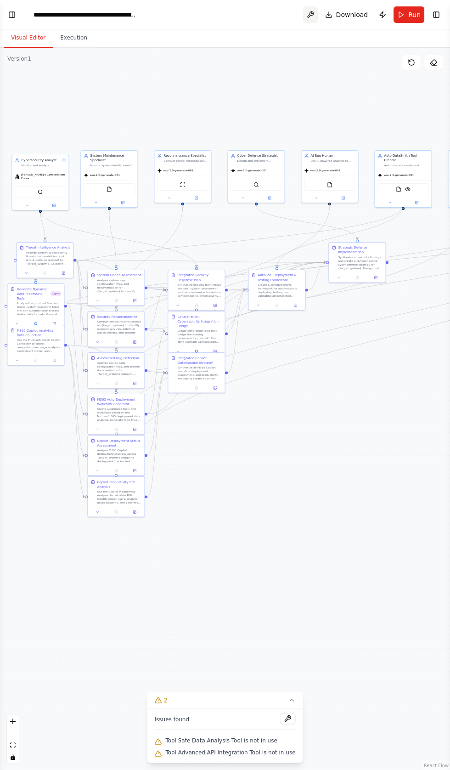
click at [310, 6] on button at bounding box center [310, 14] width 15 height 17
click at [11, 12] on button "Toggle Left Sidebar" at bounding box center [12, 14] width 13 height 13
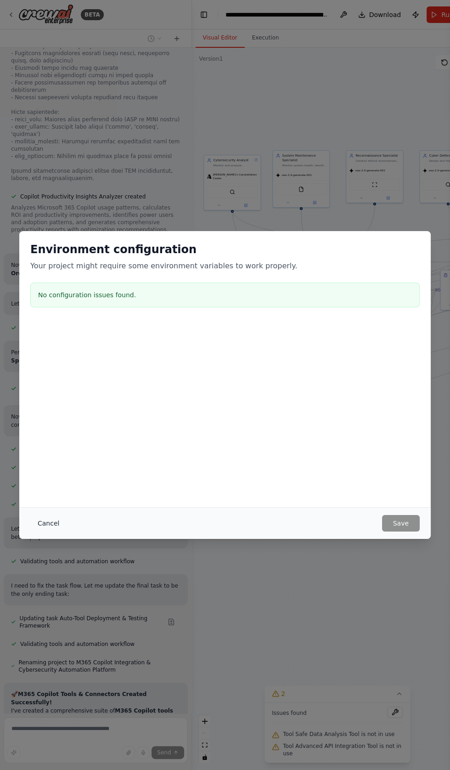
click at [49, 532] on button "Cancel" at bounding box center [48, 523] width 36 height 17
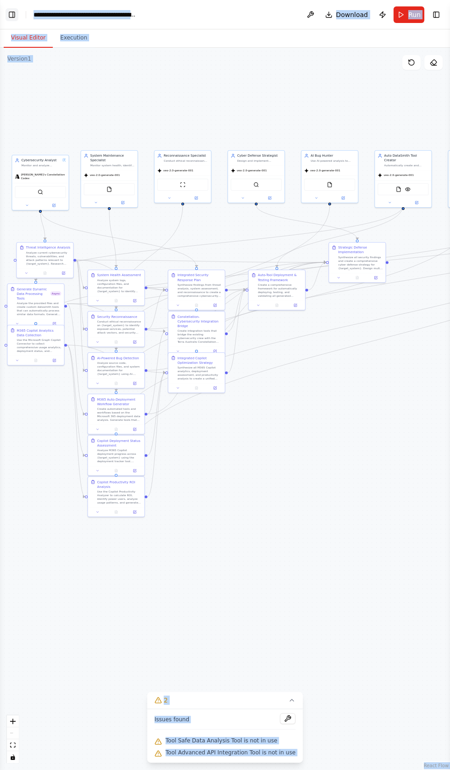
click at [14, 11] on button "Toggle Left Sidebar" at bounding box center [12, 14] width 13 height 13
